Goal: Task Accomplishment & Management: Manage account settings

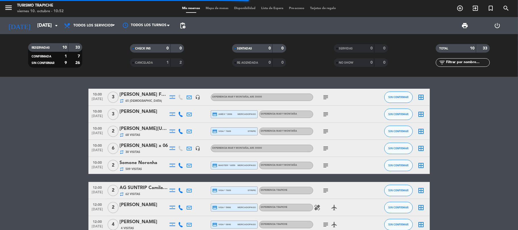
click at [23, 119] on bookings-row "10:00 oct. 12 3 Agustina Ontiveros Favro repeat 65 Visitas headset_mic EXPERIEN…" at bounding box center [259, 182] width 518 height 187
click at [128, 112] on div "Alvarez, Patricia Soledad" at bounding box center [144, 111] width 48 height 7
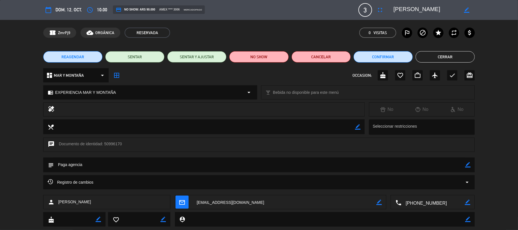
click at [468, 9] on icon "border_color" at bounding box center [466, 9] width 5 height 5
drag, startPoint x: 458, startPoint y: 7, endPoint x: 372, endPoint y: 6, distance: 86.5
click at [372, 6] on div "calendar_today dom. 12, oct. access_time 10:00 credit_card NO SHOW: ARS 90.000 …" at bounding box center [259, 10] width 432 height 14
paste textarea "Manuel Perez"
type textarea "Manuel Perez"
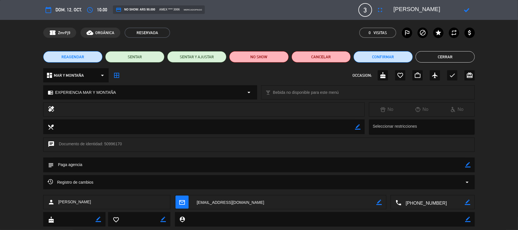
click at [464, 10] on icon at bounding box center [466, 9] width 5 height 5
click at [439, 55] on button "Cerrar" at bounding box center [445, 56] width 59 height 11
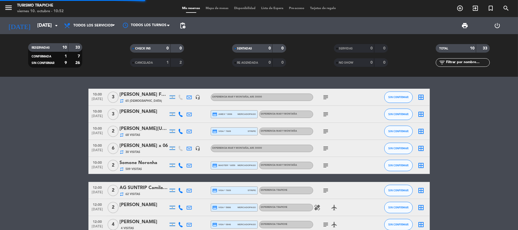
click at [47, 155] on bookings-row "10:00 oct. 12 3 Agustina Ontiveros Favro repeat 65 Visitas headset_mic EXPERIEN…" at bounding box center [259, 182] width 518 height 187
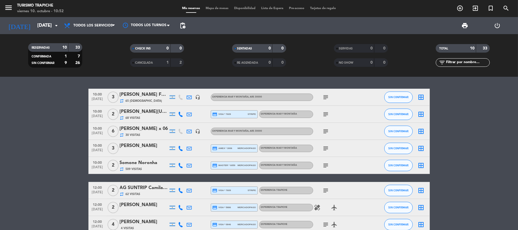
click at [59, 177] on bookings-row "10:00 oct. 12 3 Agustina Ontiveros Favro repeat 65 Visitas headset_mic EXPERIEN…" at bounding box center [259, 182] width 518 height 187
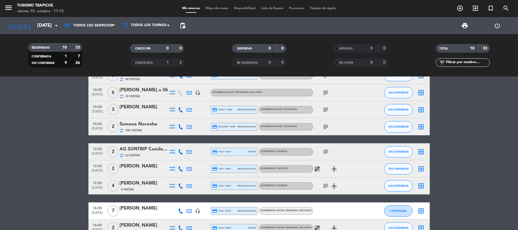
scroll to position [73, 0]
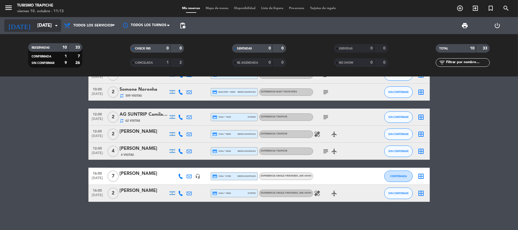
click at [40, 26] on input "dom. 12 oct." at bounding box center [64, 25] width 61 height 11
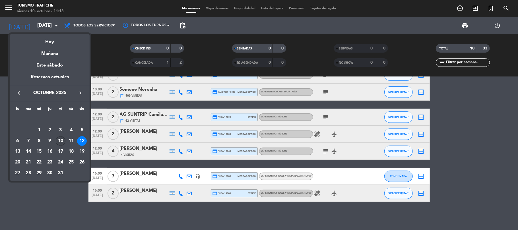
click at [63, 140] on div "10" at bounding box center [61, 141] width 10 height 10
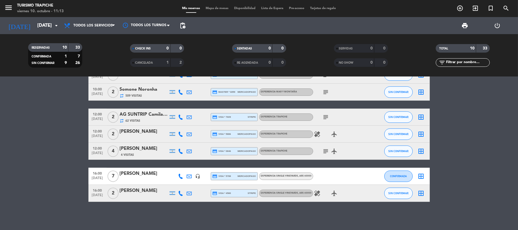
type input "vie. [DATE]"
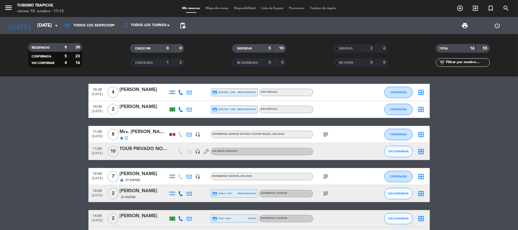
scroll to position [112, 0]
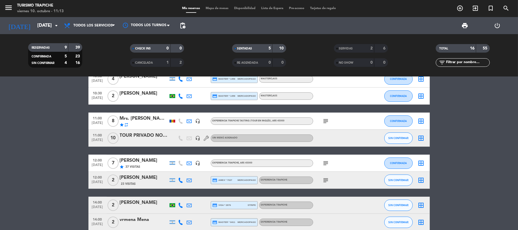
click at [328, 163] on icon "subject" at bounding box center [326, 163] width 7 height 7
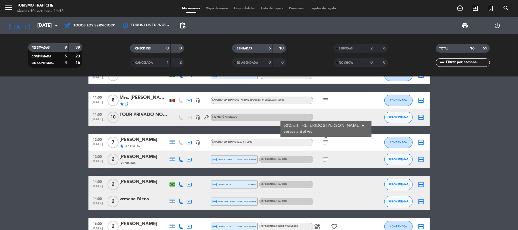
scroll to position [149, 0]
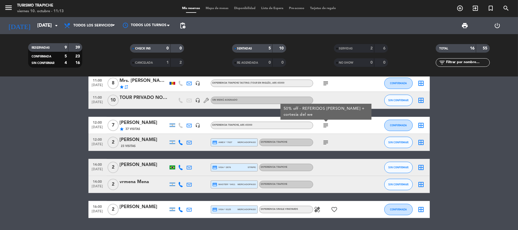
click at [332, 141] on div "subject" at bounding box center [338, 142] width 51 height 17
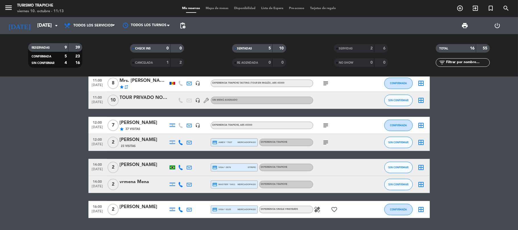
click at [322, 144] on span "subject" at bounding box center [326, 142] width 9 height 7
click at [326, 143] on icon "subject" at bounding box center [326, 142] width 7 height 7
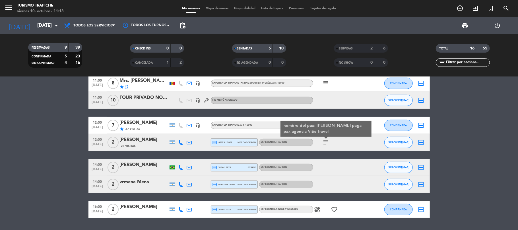
scroll to position [166, 0]
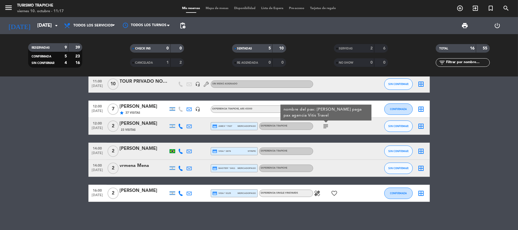
click at [75, 178] on bookings-row "10:00 [DATE] 2 [PERSON_NAME] x2 repeat 126 Visitas headset_mic EXPERIENCIA MAR …" at bounding box center [259, 62] width 518 height 279
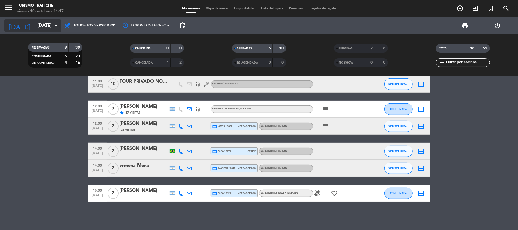
click at [34, 26] on input "vie. [DATE]" at bounding box center [64, 25] width 61 height 11
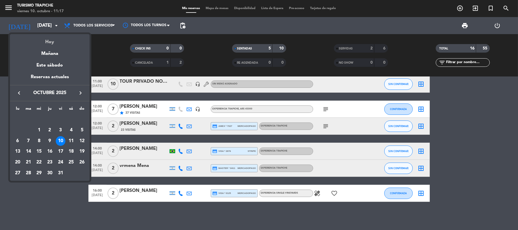
drag, startPoint x: 31, startPoint y: 26, endPoint x: 37, endPoint y: 38, distance: 12.7
click at [37, 38] on div "Hoy" at bounding box center [50, 40] width 80 height 12
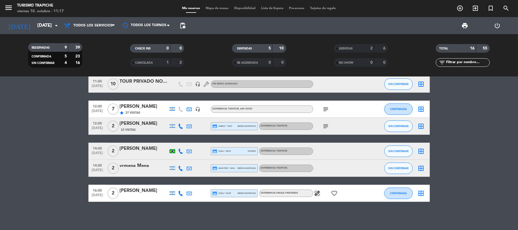
click at [59, 110] on bookings-row "10:00 [DATE] 2 [PERSON_NAME] x2 repeat 126 Visitas headset_mic EXPERIENCIA MAR …" at bounding box center [259, 62] width 518 height 279
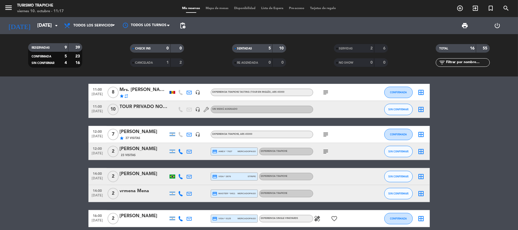
scroll to position [128, 0]
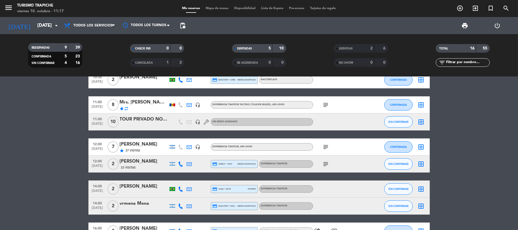
click at [130, 122] on div "TOUR PRIVADO NO TOMAR MAS RESERVAS" at bounding box center [144, 119] width 48 height 7
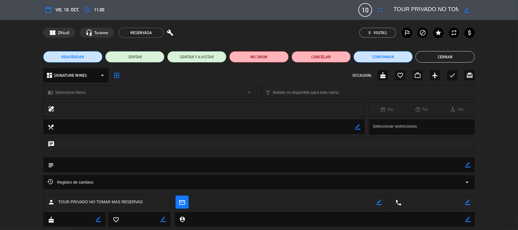
click at [331, 58] on button "Cancelar" at bounding box center [321, 56] width 59 height 11
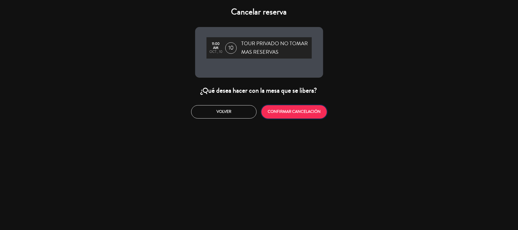
click at [287, 111] on button "CONFIRMAR CANCELACIÓN" at bounding box center [293, 111] width 65 height 13
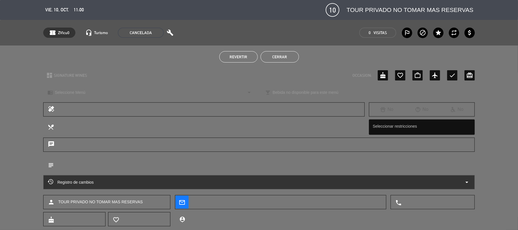
click at [276, 57] on button "Cerrar" at bounding box center [280, 56] width 38 height 11
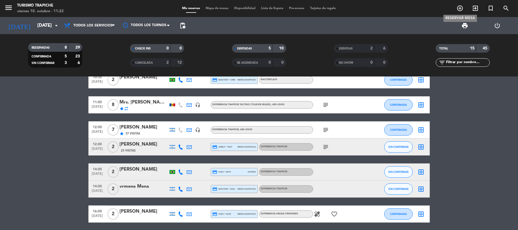
click at [459, 12] on div "add_circle_outline exit_to_app turned_in_not search RESERVAR MESA" at bounding box center [482, 8] width 61 height 10
click at [459, 10] on icon "add_circle_outline" at bounding box center [460, 8] width 7 height 7
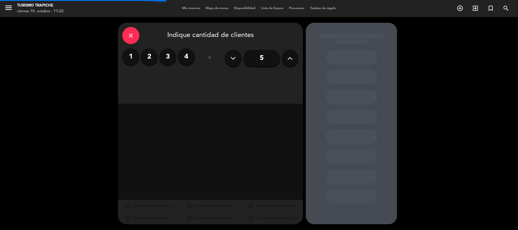
drag, startPoint x: 151, startPoint y: 57, endPoint x: 149, endPoint y: 53, distance: 4.1
click at [151, 56] on label "2" at bounding box center [149, 56] width 17 height 17
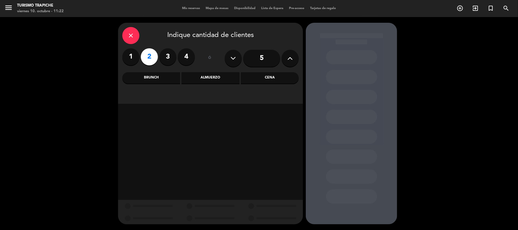
click at [209, 81] on div "Almuerzo" at bounding box center [210, 77] width 58 height 11
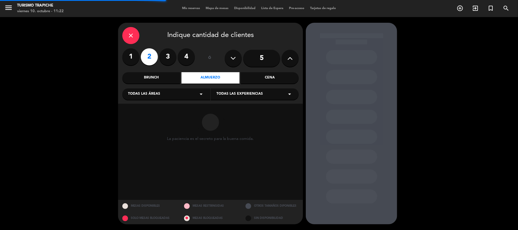
click at [224, 90] on div "Todas las experiencias arrow_drop_down" at bounding box center [255, 93] width 88 height 11
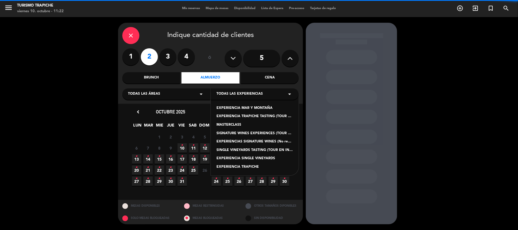
click at [224, 167] on div "EXPERIENCIA TRAPICHE" at bounding box center [254, 167] width 77 height 6
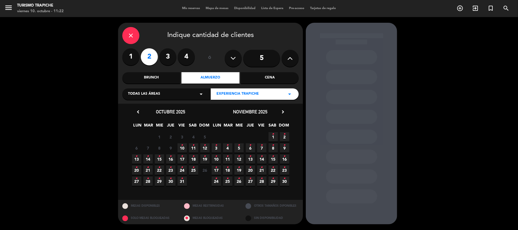
click at [182, 147] on icon "•" at bounding box center [182, 145] width 2 height 9
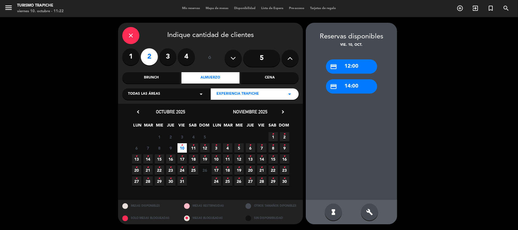
click at [349, 79] on div "credit_card 14:00" at bounding box center [351, 86] width 51 height 14
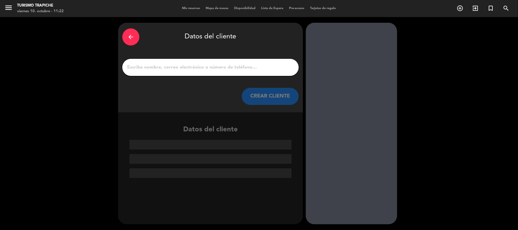
click at [217, 67] on input "1" at bounding box center [211, 67] width 168 height 8
paste input "[PERSON_NAME]"
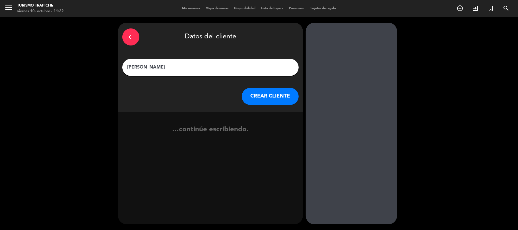
type input "[PERSON_NAME]"
click at [263, 96] on button "CREAR CLIENTE" at bounding box center [270, 96] width 57 height 17
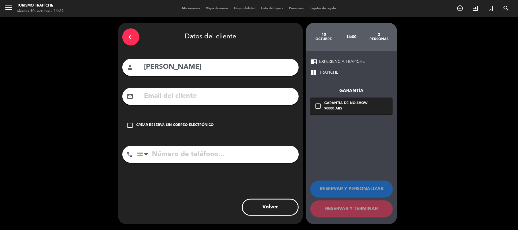
click at [182, 96] on input "text" at bounding box center [218, 96] width 151 height 12
paste input "andresriffo.contacto@gmail.com"
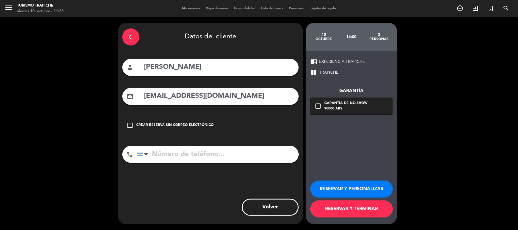
type input "andresriffo.contacto@gmail.com"
click at [229, 154] on input "tel" at bounding box center [218, 154] width 162 height 17
paste input "+54 9 11 2618-9633"
type input "+54 9 11 2618-9633"
click at [320, 108] on icon "check_box_outline_blank" at bounding box center [318, 106] width 7 height 7
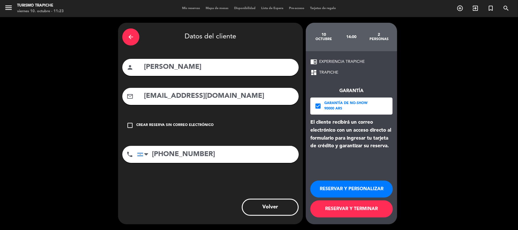
click at [348, 209] on button "RESERVAR Y TERMINAR" at bounding box center [351, 209] width 82 height 17
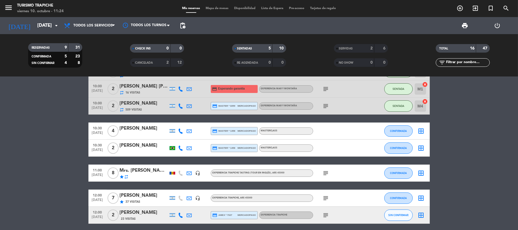
scroll to position [76, 0]
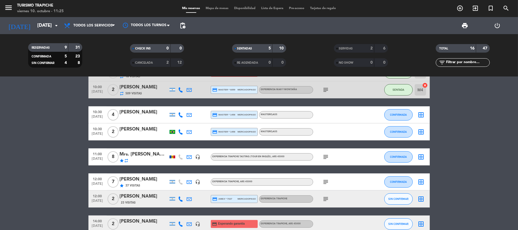
click at [22, 145] on bookings-row "10:00 [DATE] 2 [PERSON_NAME] x2 repeat 126 Visitas headset_mic EXPERIENCIA MAR …" at bounding box center [259, 152] width 518 height 279
click at [34, 24] on input "vie. [DATE]" at bounding box center [64, 25] width 61 height 11
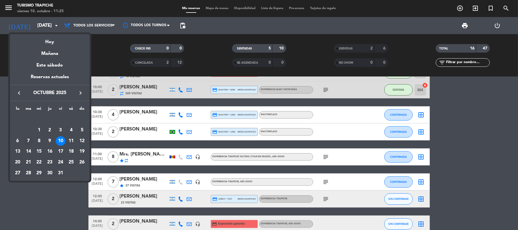
click at [28, 140] on div "7" at bounding box center [29, 141] width 10 height 10
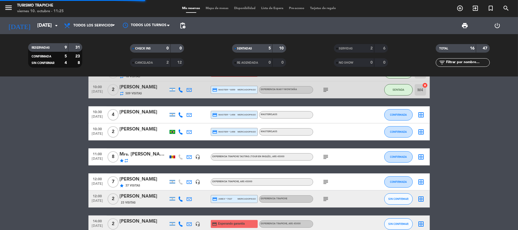
click at [30, 139] on bookings-row "10:00 [DATE] 2 [PERSON_NAME] x2 repeat 126 Visitas headset_mic EXPERIENCIA MAR …" at bounding box center [259, 152] width 518 height 279
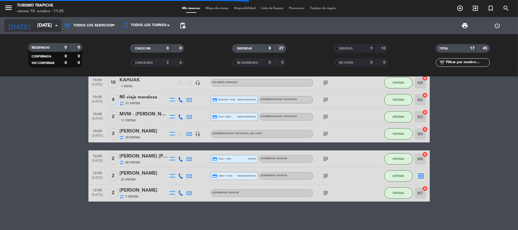
scroll to position [31, 0]
click at [34, 28] on input "[DATE] oct." at bounding box center [64, 25] width 61 height 11
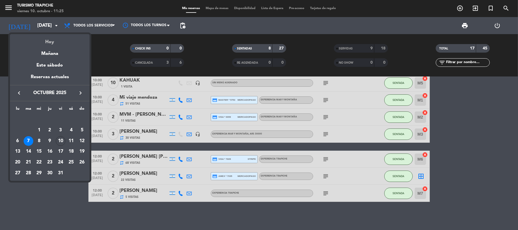
click at [49, 43] on div "Hoy" at bounding box center [50, 40] width 80 height 12
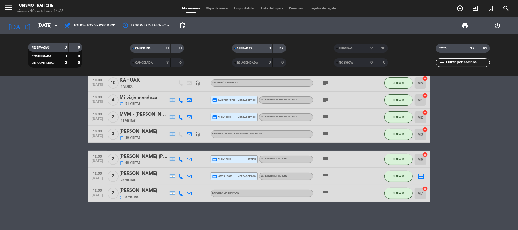
type input "vie. [DATE]"
click at [34, 89] on bookings-row "10:00 [DATE] 2 [PERSON_NAME] repeat 30 Visitas headset_mic EXPERIENCIA MAR Y MO…" at bounding box center [259, 129] width 518 height 145
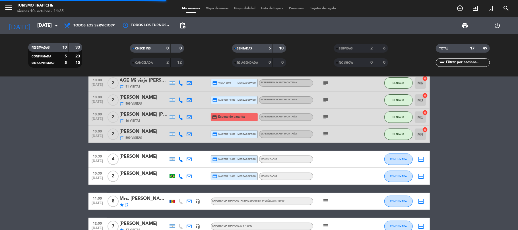
scroll to position [0, 0]
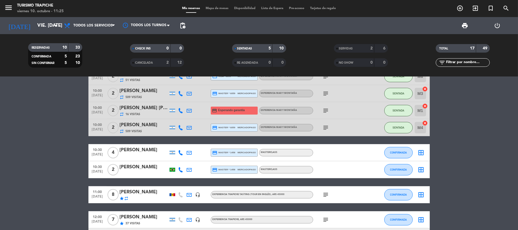
click at [68, 145] on bookings-row "10:00 [DATE] 2 [PERSON_NAME] x2 repeat 126 Visitas headset_mic EXPERIENCIA MAR …" at bounding box center [259, 199] width 518 height 296
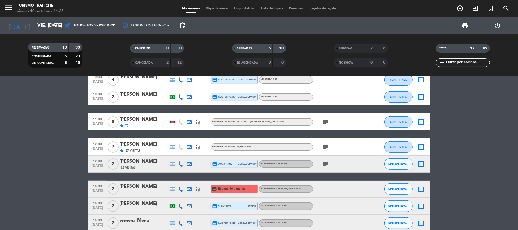
scroll to position [114, 0]
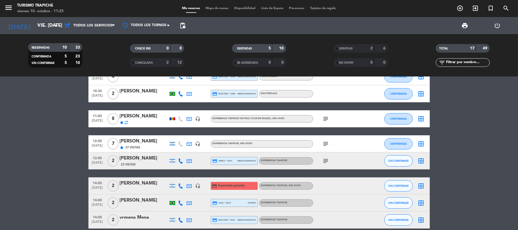
click at [75, 171] on bookings-row "10:00 [DATE] 2 [PERSON_NAME] x2 repeat 126 Visitas headset_mic EXPERIENCIA MAR …" at bounding box center [259, 123] width 518 height 296
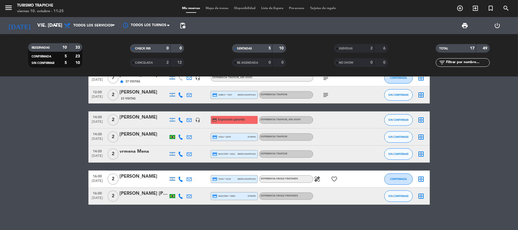
scroll to position [183, 0]
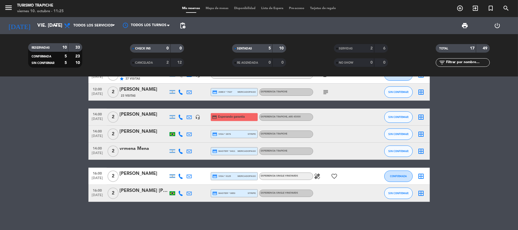
click at [69, 137] on bookings-row "10:00 [DATE] 2 [PERSON_NAME] x2 repeat 126 Visitas headset_mic EXPERIENCIA MAR …" at bounding box center [259, 54] width 518 height 296
click at [72, 168] on bookings-row "10:00 [DATE] 2 [PERSON_NAME] x2 repeat 126 Visitas headset_mic EXPERIENCIA MAR …" at bounding box center [259, 54] width 518 height 296
click at [316, 176] on icon "healing" at bounding box center [317, 176] width 7 height 7
click at [335, 176] on icon "favorite_border" at bounding box center [334, 176] width 7 height 7
click at [74, 166] on bookings-row "10:00 [DATE] 2 [PERSON_NAME] x2 repeat 126 Visitas headset_mic EXPERIENCIA MAR …" at bounding box center [259, 54] width 518 height 296
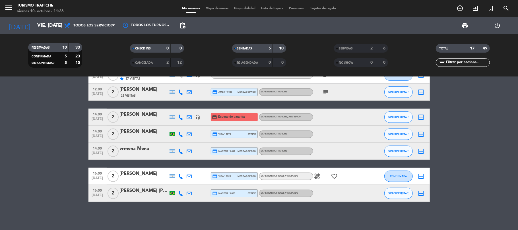
click at [317, 176] on icon "healing" at bounding box center [317, 176] width 7 height 7
click at [75, 170] on bookings-row "10:00 [DATE] 2 [PERSON_NAME] x2 repeat 126 Visitas headset_mic EXPERIENCIA MAR …" at bounding box center [259, 54] width 518 height 296
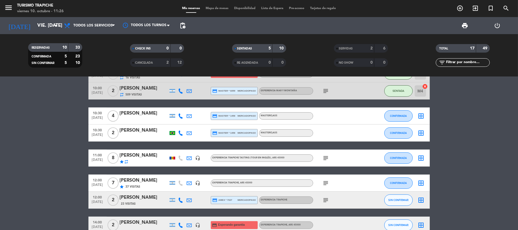
scroll to position [69, 0]
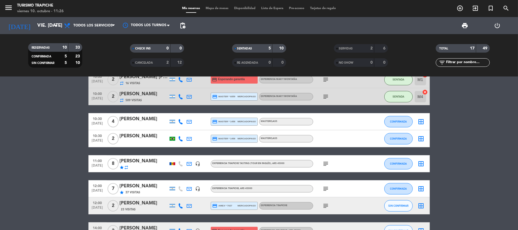
click at [61, 185] on bookings-row "10:00 [DATE] 2 [PERSON_NAME] x2 repeat 126 Visitas headset_mic EXPERIENCIA MAR …" at bounding box center [259, 168] width 518 height 296
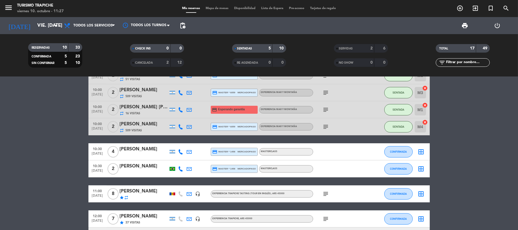
scroll to position [0, 0]
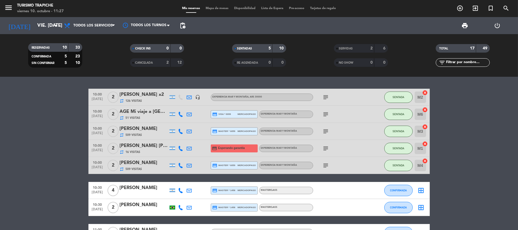
drag, startPoint x: 56, startPoint y: 119, endPoint x: 38, endPoint y: 74, distance: 48.1
click at [13, 25] on icon "[DATE]" at bounding box center [19, 25] width 30 height 13
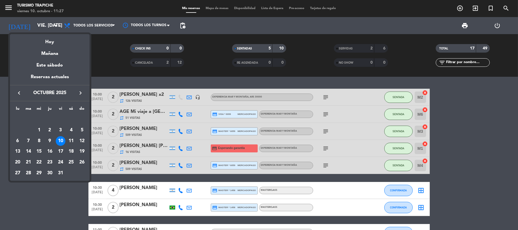
drag, startPoint x: 28, startPoint y: 142, endPoint x: 16, endPoint y: 121, distance: 24.5
click at [26, 141] on div "7" at bounding box center [29, 141] width 10 height 10
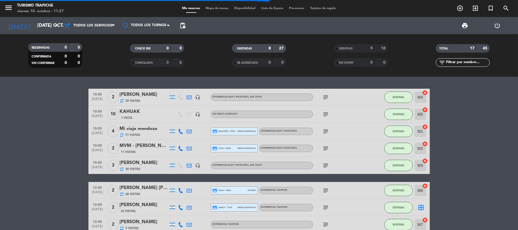
click at [46, 163] on bookings-row "10:00 [DATE] 2 [PERSON_NAME] repeat 30 Visitas headset_mic EXPERIENCIA MAR Y MO…" at bounding box center [259, 161] width 518 height 145
drag, startPoint x: 61, startPoint y: 153, endPoint x: 108, endPoint y: 154, distance: 46.1
click at [63, 153] on bookings-row "10:00 [DATE] 2 [PERSON_NAME] repeat 30 Visitas headset_mic EXPERIENCIA MAR Y MO…" at bounding box center [259, 161] width 518 height 145
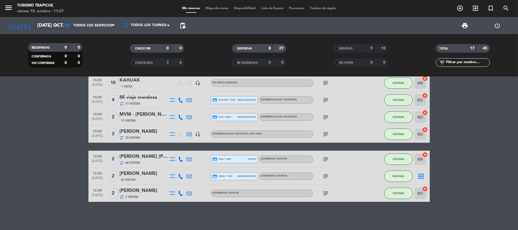
click at [78, 163] on bookings-row "10:00 [DATE] 2 [PERSON_NAME] repeat 30 Visitas headset_mic EXPERIENCIA MAR Y MO…" at bounding box center [259, 129] width 518 height 145
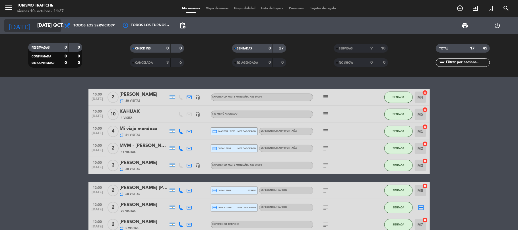
click at [41, 27] on input "[DATE] oct." at bounding box center [64, 25] width 61 height 11
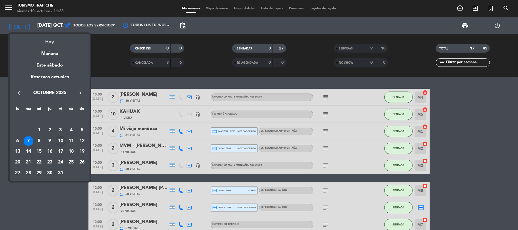
click at [44, 40] on div "Hoy" at bounding box center [50, 40] width 80 height 12
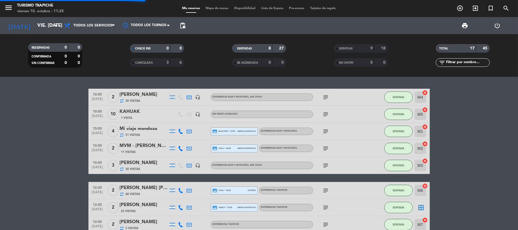
click at [62, 118] on bookings-row "10:00 [DATE] 2 [PERSON_NAME] repeat 30 Visitas headset_mic EXPERIENCIA MAR Y MO…" at bounding box center [259, 161] width 518 height 145
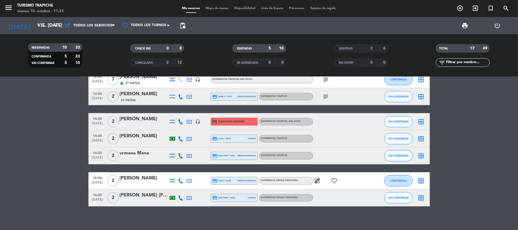
scroll to position [183, 0]
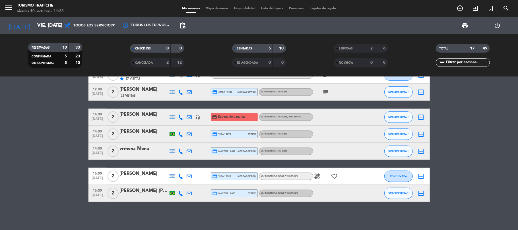
click at [38, 123] on bookings-row "10:00 [DATE] 2 [PERSON_NAME] x2 repeat 126 Visitas headset_mic EXPERIENCIA MAR …" at bounding box center [259, 54] width 518 height 296
click at [18, 165] on bookings-row "10:00 [DATE] 2 [PERSON_NAME] x2 repeat 126 Visitas headset_mic EXPERIENCIA MAR …" at bounding box center [259, 54] width 518 height 296
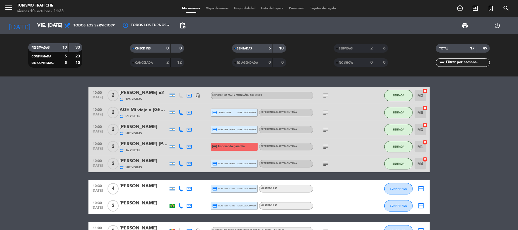
scroll to position [0, 0]
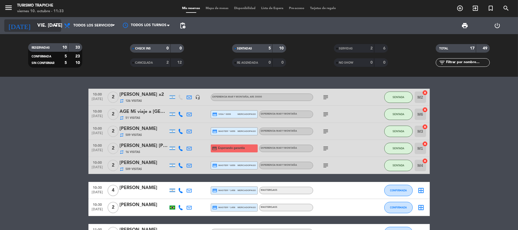
click at [38, 28] on input "vie. [DATE]" at bounding box center [64, 25] width 61 height 11
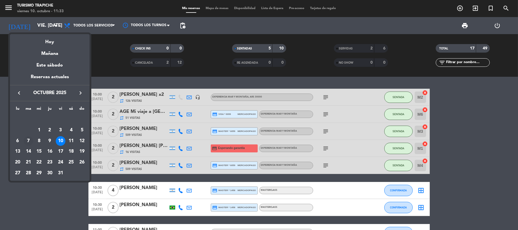
click at [25, 141] on div "7" at bounding box center [29, 141] width 10 height 10
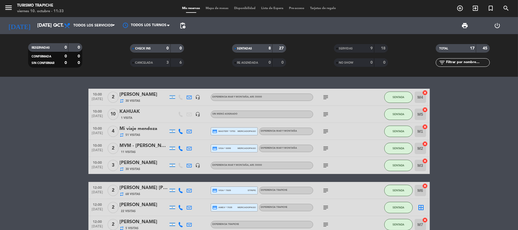
drag, startPoint x: 345, startPoint y: 42, endPoint x: 345, endPoint y: 46, distance: 3.4
click at [345, 42] on div "SERVIDAS 9 18 NO SHOW 0 0" at bounding box center [361, 55] width 102 height 31
click at [345, 47] on div "SERVIDAS" at bounding box center [348, 48] width 26 height 7
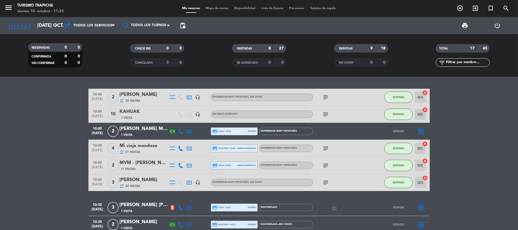
click at [190, 95] on icon at bounding box center [189, 97] width 5 height 5
click at [187, 148] on icon at bounding box center [189, 148] width 5 height 5
click at [191, 168] on icon at bounding box center [189, 165] width 5 height 5
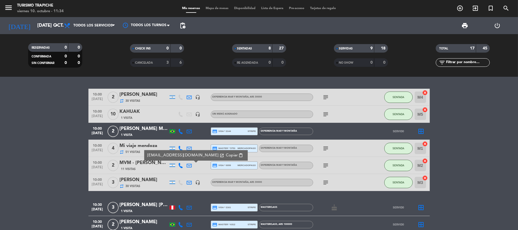
click at [189, 180] on icon at bounding box center [189, 182] width 5 height 5
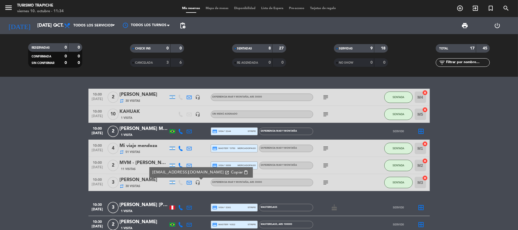
click at [189, 180] on icon at bounding box center [189, 182] width 5 height 5
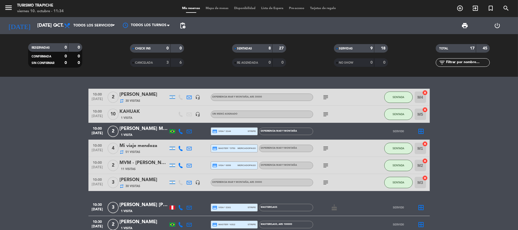
click at [188, 180] on icon at bounding box center [189, 182] width 5 height 5
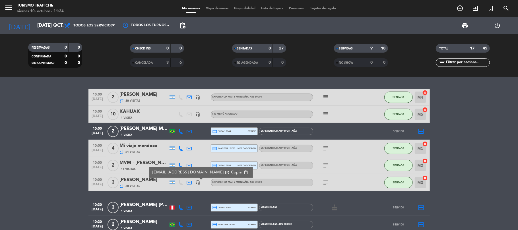
click at [188, 180] on icon at bounding box center [189, 182] width 5 height 5
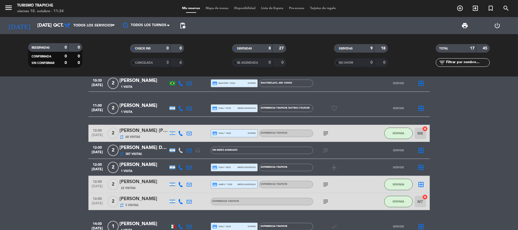
scroll to position [152, 0]
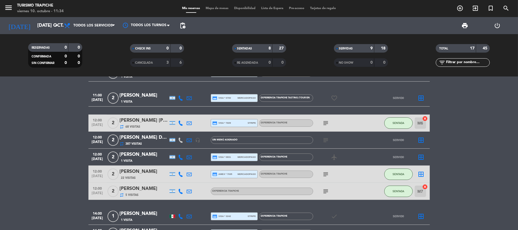
click at [189, 121] on icon at bounding box center [189, 123] width 5 height 5
click at [188, 140] on icon at bounding box center [189, 140] width 5 height 5
click at [189, 174] on icon at bounding box center [189, 174] width 5 height 5
click at [189, 188] on div at bounding box center [189, 191] width 9 height 17
click at [189, 190] on icon at bounding box center [189, 191] width 5 height 5
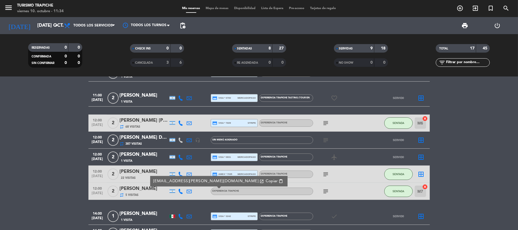
click at [189, 190] on icon at bounding box center [189, 191] width 5 height 5
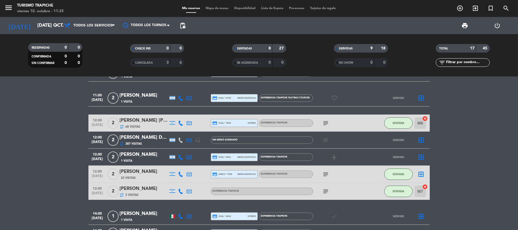
click at [24, 188] on bookings-row "10:00 [DATE] 2 [PERSON_NAME] repeat 30 Visitas headset_mic EXPERIENCIA MAR Y MO…" at bounding box center [259, 98] width 518 height 322
click at [396, 173] on span "SENTADA" at bounding box center [399, 174] width 12 height 3
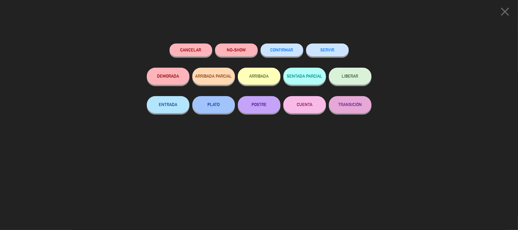
click at [402, 114] on div "close Cancelar NO-SHOW CONFIRMAR SERVIR DEMORADA ARRIBADA PARCIAL ARRIBADA SENT…" at bounding box center [259, 115] width 518 height 230
click at [503, 12] on icon "close" at bounding box center [505, 12] width 14 height 14
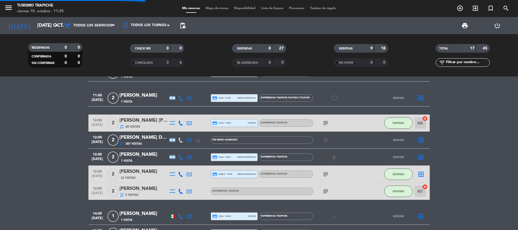
click at [326, 174] on icon "subject" at bounding box center [326, 174] width 7 height 7
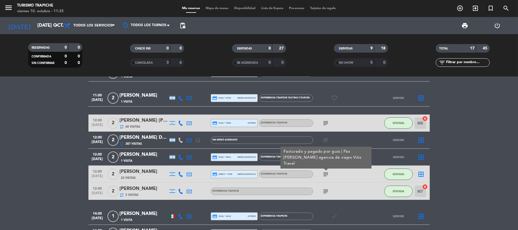
click at [326, 174] on icon "subject" at bounding box center [326, 174] width 7 height 7
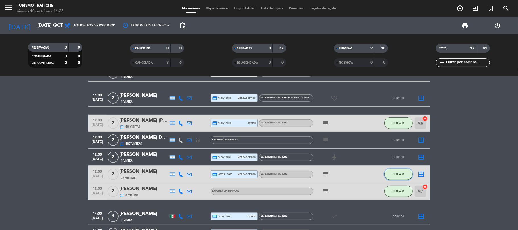
click at [396, 174] on span "SENTADA" at bounding box center [399, 174] width 12 height 3
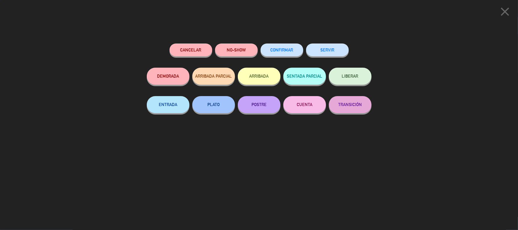
click at [328, 55] on button "SERVIR" at bounding box center [327, 50] width 43 height 13
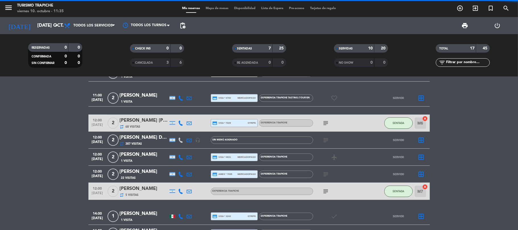
click at [191, 190] on icon at bounding box center [189, 191] width 5 height 5
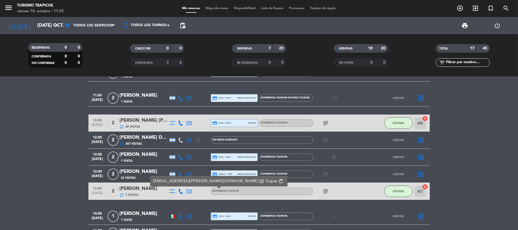
click at [325, 192] on icon "subject" at bounding box center [326, 191] width 7 height 7
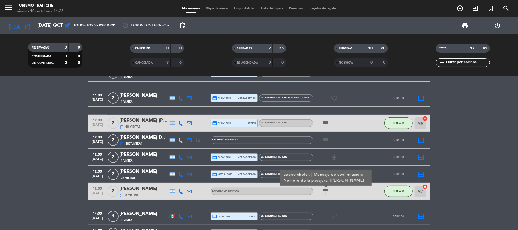
click at [325, 192] on icon "subject" at bounding box center [326, 191] width 7 height 7
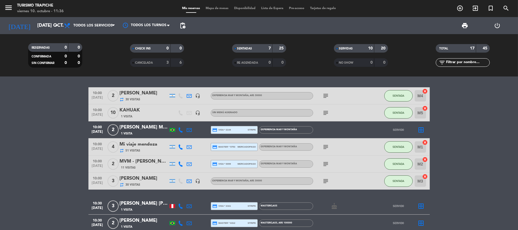
scroll to position [0, 0]
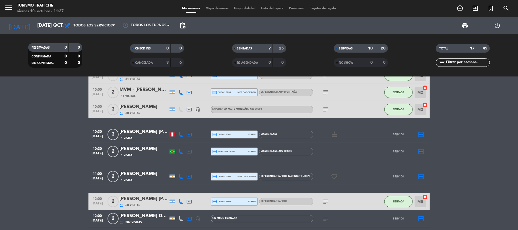
scroll to position [76, 0]
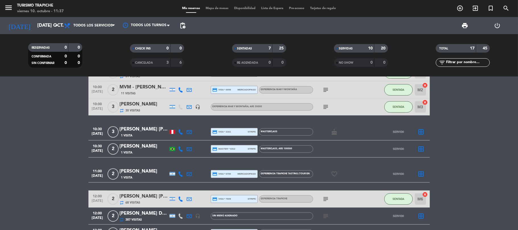
drag, startPoint x: 83, startPoint y: 159, endPoint x: 126, endPoint y: 171, distance: 45.0
click at [82, 159] on bookings-row "10:00 [DATE] 2 [PERSON_NAME] repeat 30 Visitas headset_mic EXPERIENCIA MAR Y MO…" at bounding box center [259, 174] width 518 height 322
click at [36, 29] on input "[DATE] oct." at bounding box center [64, 25] width 61 height 11
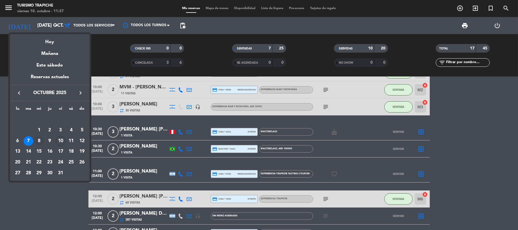
click at [39, 142] on div "8" at bounding box center [39, 141] width 10 height 10
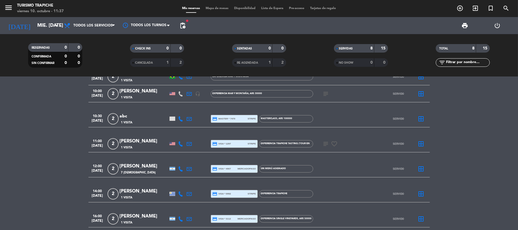
scroll to position [0, 0]
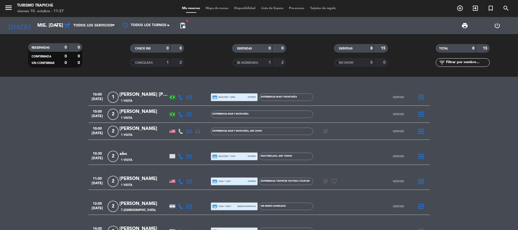
click at [51, 144] on bookings-row "10:00 [DATE] 1 [PERSON_NAME] [PERSON_NAME] 1 Visita credit_card master * 3896 s…" at bounding box center [259, 177] width 518 height 176
click at [20, 115] on bookings-row "10:00 [DATE] 1 [PERSON_NAME] [PERSON_NAME] 1 Visita credit_card master * 3896 s…" at bounding box center [259, 177] width 518 height 176
click at [36, 22] on input "mié. [DATE]" at bounding box center [64, 25] width 61 height 11
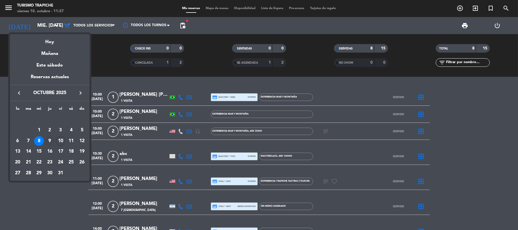
click at [50, 140] on div "9" at bounding box center [50, 141] width 10 height 10
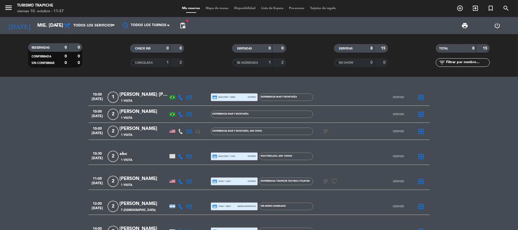
type input "[DEMOGRAPHIC_DATA] [DATE]"
click at [50, 140] on bookings-row "10:00 [DATE] 1 [PERSON_NAME] [PERSON_NAME] 1 Visita credit_card master * 3896 s…" at bounding box center [259, 177] width 518 height 176
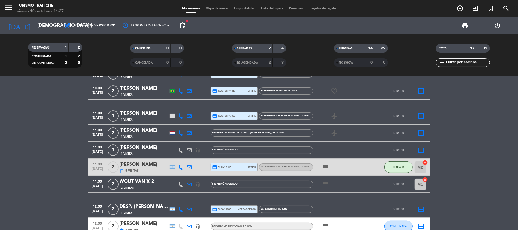
scroll to position [152, 0]
